Goal: Navigation & Orientation: Find specific page/section

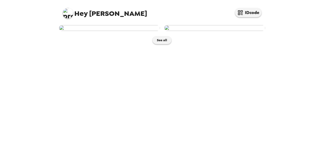
scroll to position [16, 0]
click at [160, 44] on button "See all" at bounding box center [162, 40] width 19 height 8
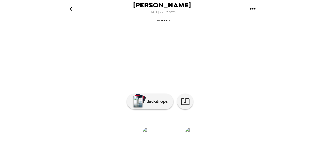
scroll to position [72, 0]
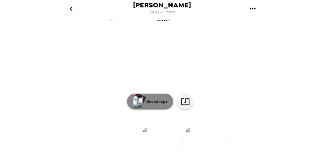
click at [149, 98] on p "Backdrops" at bounding box center [156, 101] width 24 height 6
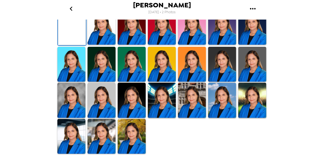
click at [142, 45] on img at bounding box center [132, 27] width 28 height 35
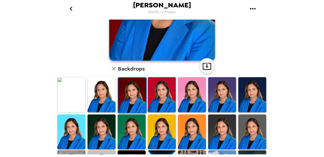
scroll to position [98, 0]
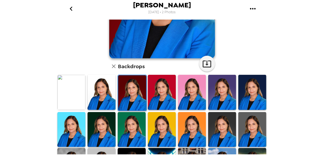
click at [111, 123] on img at bounding box center [102, 129] width 28 height 35
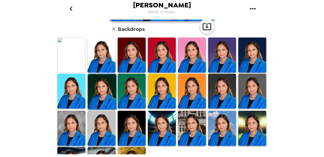
scroll to position [161, 0]
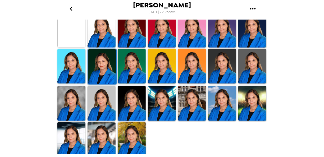
click at [138, 135] on img at bounding box center [132, 139] width 28 height 35
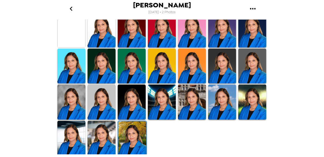
click at [108, 141] on img at bounding box center [102, 138] width 28 height 35
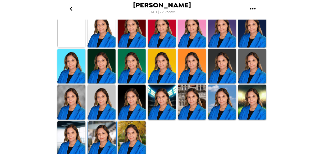
click at [68, 139] on img at bounding box center [71, 138] width 28 height 35
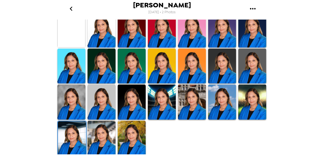
click at [101, 133] on img at bounding box center [102, 138] width 28 height 35
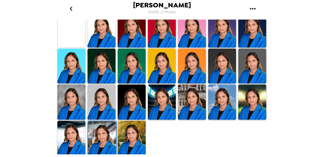
click at [130, 137] on img at bounding box center [132, 138] width 28 height 35
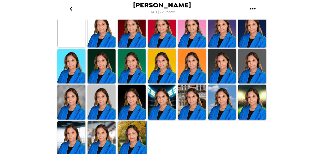
scroll to position [28, 0]
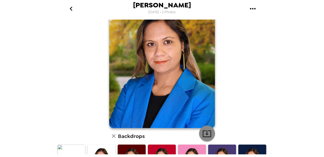
click at [206, 132] on icon "button" at bounding box center [207, 133] width 9 height 9
click at [295, 47] on div "[PERSON_NAME] [DATE] • 2 Photos [PERSON_NAME] , [DATE] Backdrops" at bounding box center [162, 78] width 324 height 157
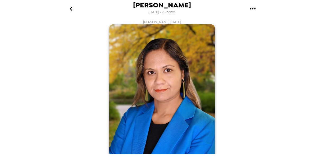
scroll to position [28, 0]
